Goal: Transaction & Acquisition: Purchase product/service

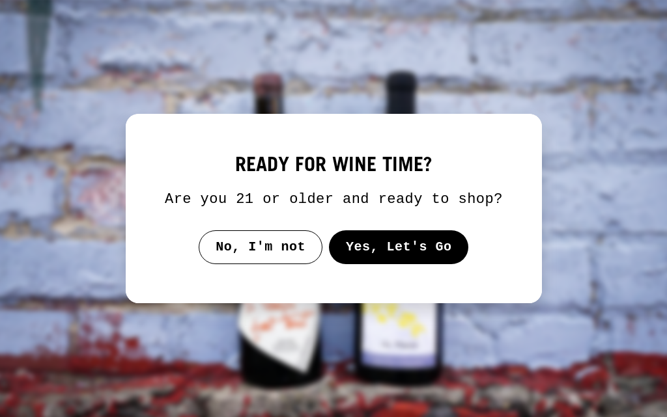
click at [361, 244] on button "Yes, Let's Go" at bounding box center [398, 248] width 140 height 34
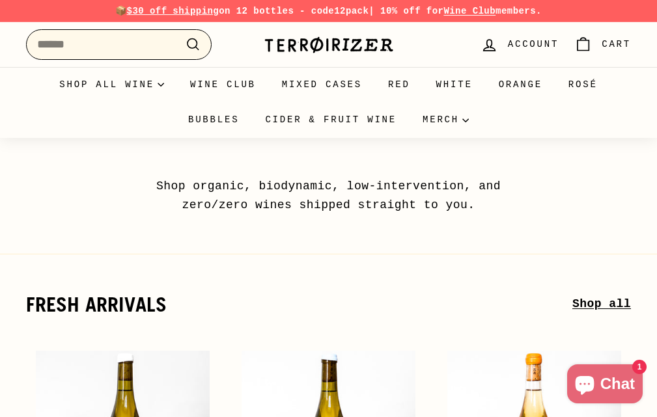
click at [89, 46] on input "Search" at bounding box center [119, 44] width 186 height 31
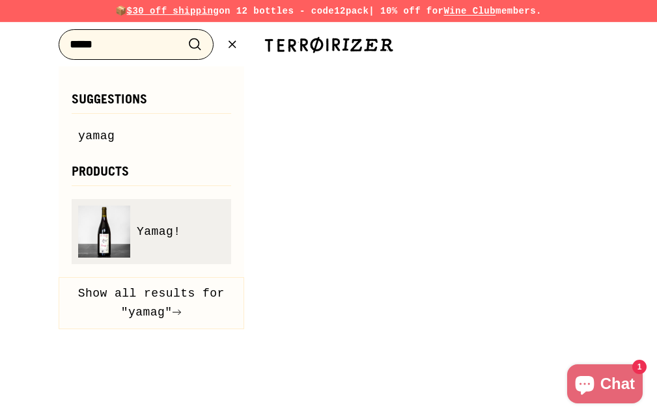
type input "*****"
click at [110, 234] on img at bounding box center [104, 232] width 52 height 52
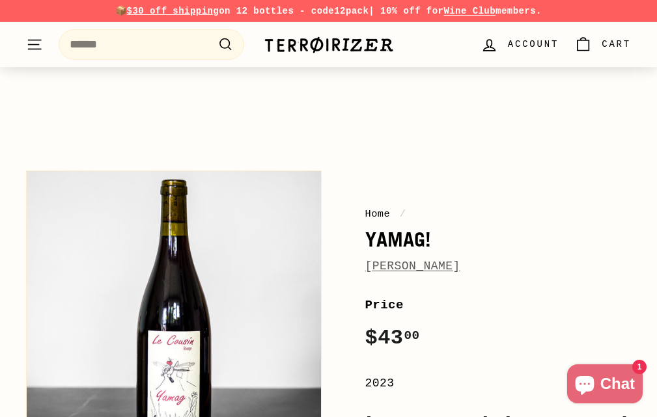
scroll to position [130, 0]
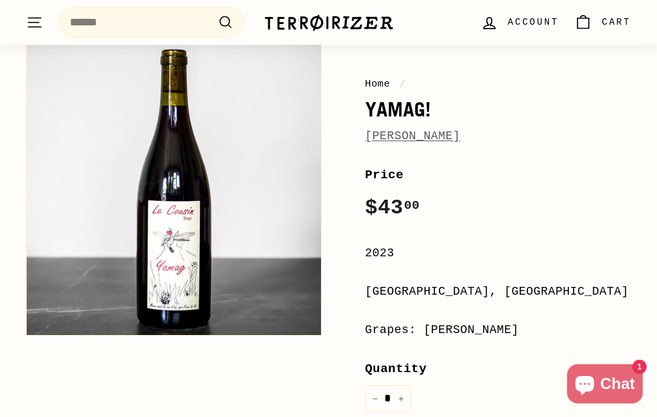
click at [206, 188] on img at bounding box center [174, 188] width 294 height 294
